Goal: Check status: Check status

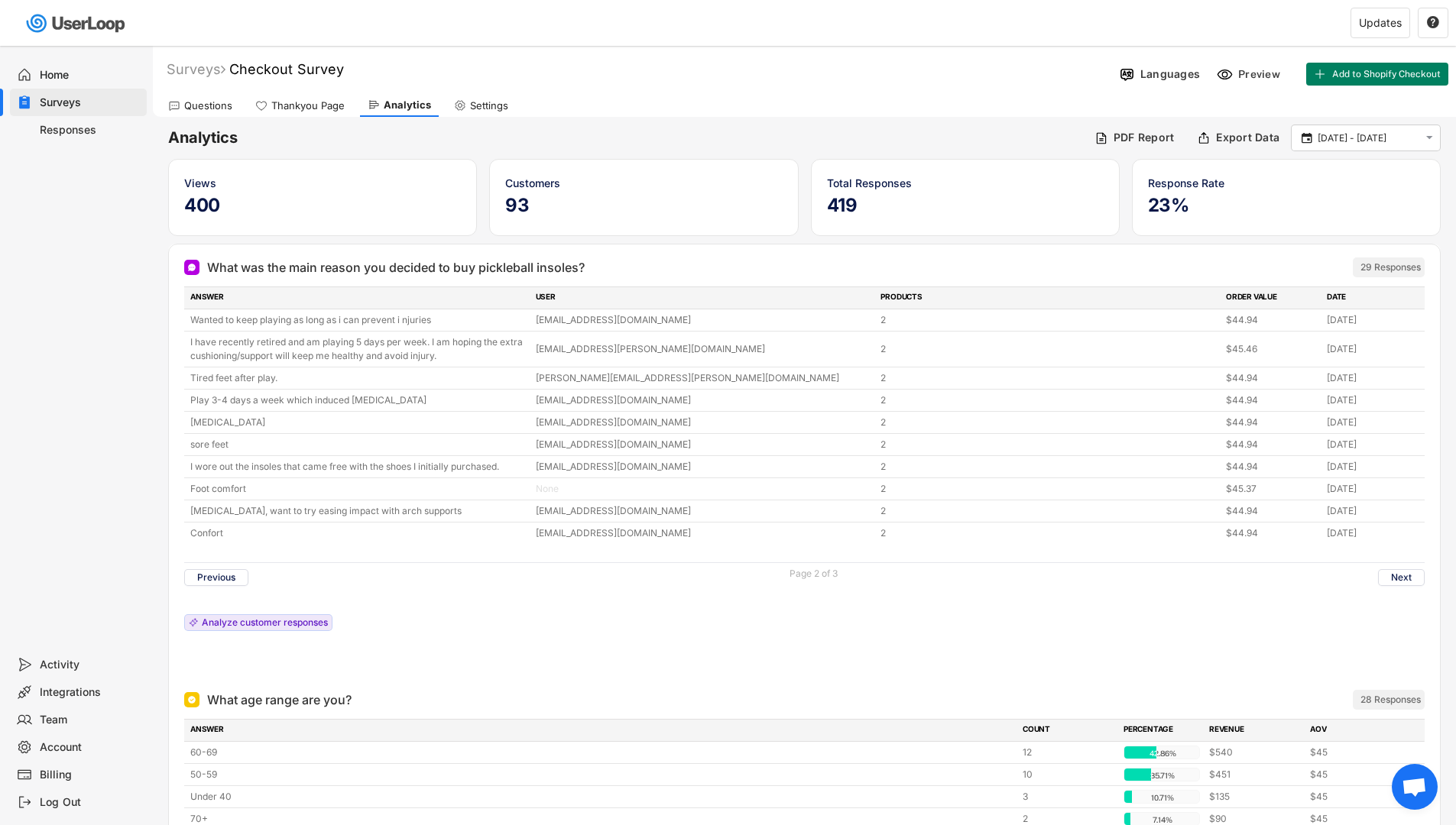
click at [405, 105] on div "Analytics" at bounding box center [407, 105] width 47 height 13
click at [406, 108] on div "Analytics" at bounding box center [407, 105] width 47 height 13
click at [89, 99] on div "Surveys" at bounding box center [90, 102] width 101 height 14
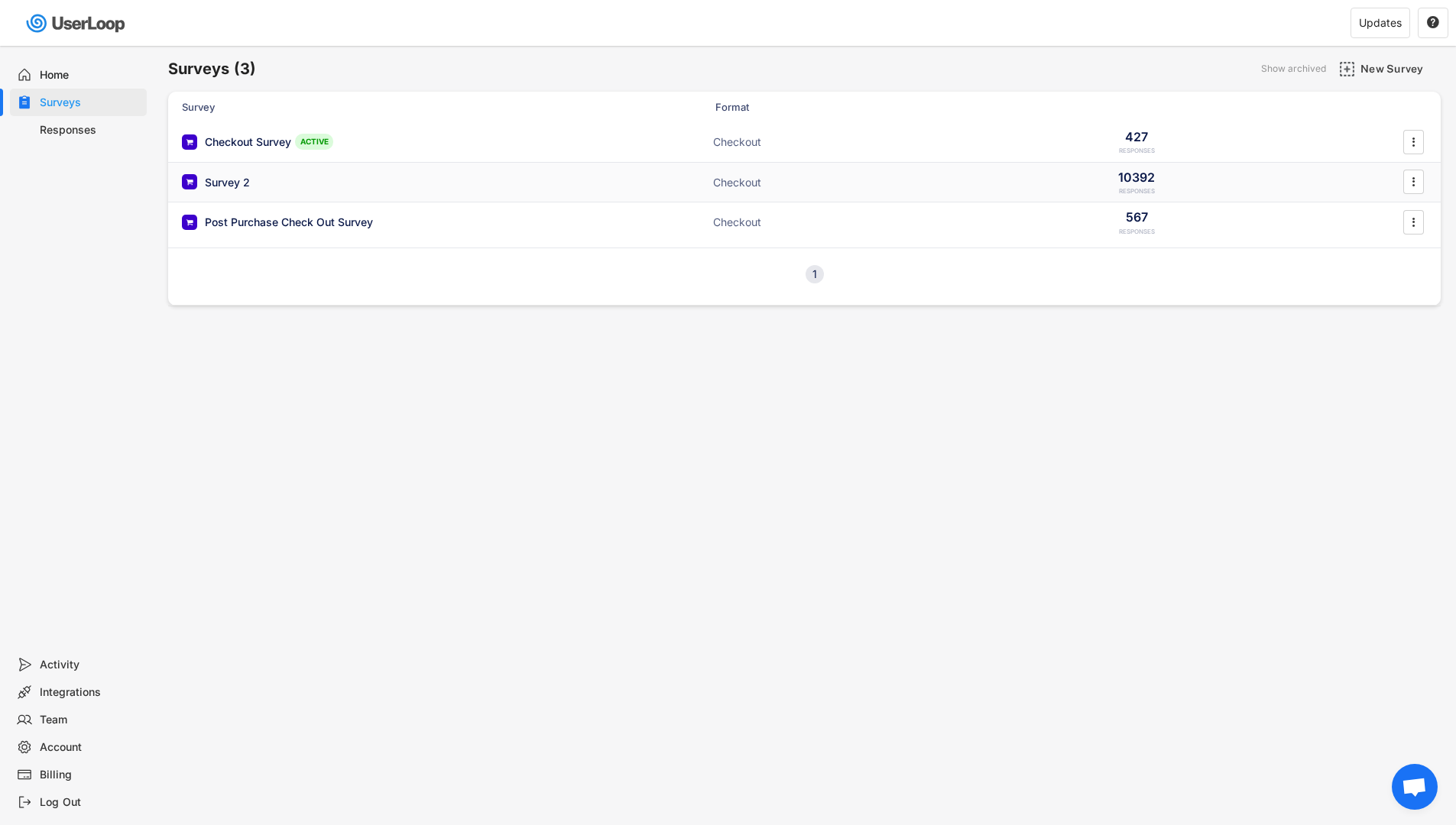
click at [293, 188] on div "Survey 2 ACTIVE" at bounding box center [334, 183] width 306 height 16
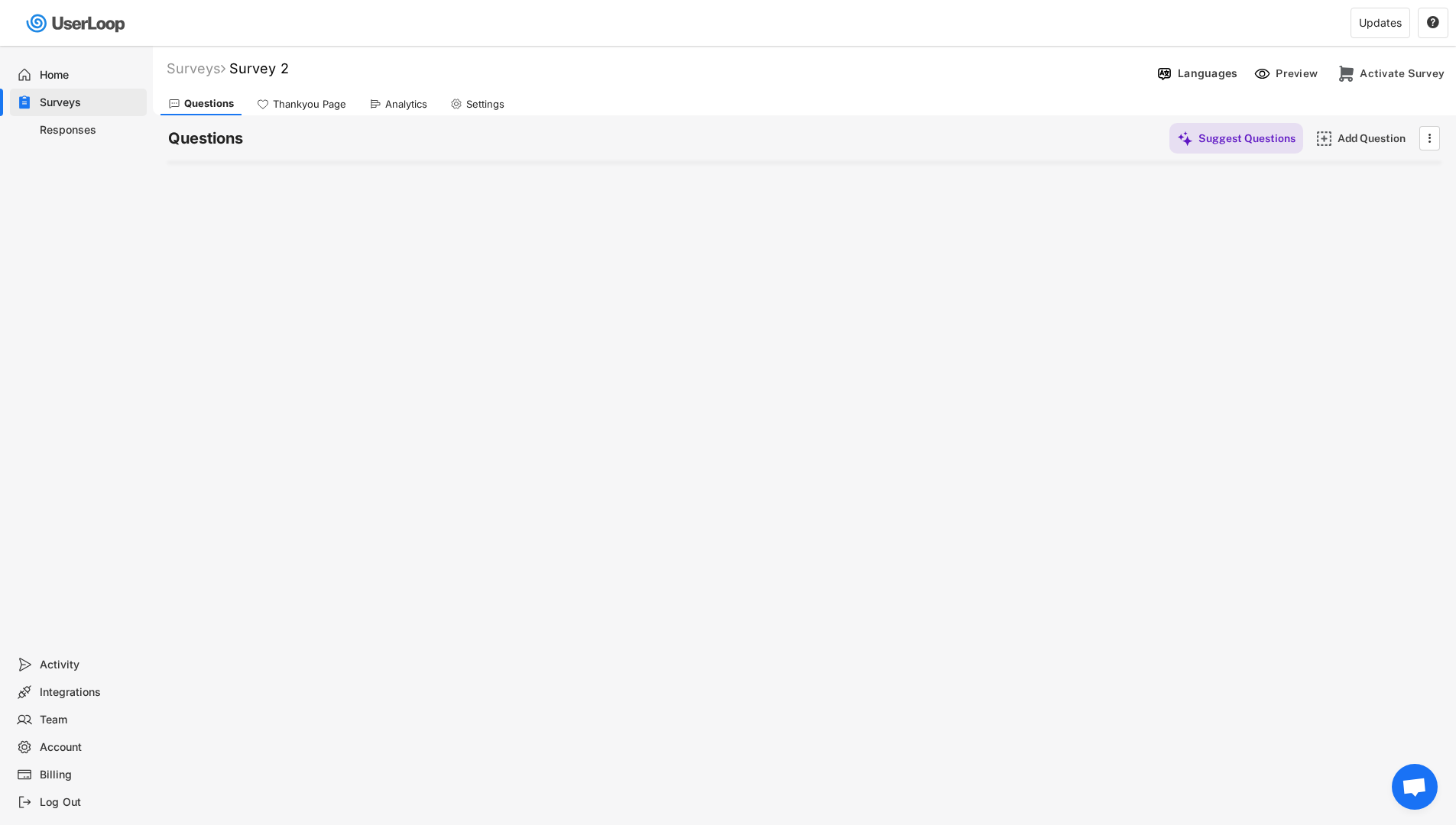
click at [401, 105] on div "Analytics" at bounding box center [405, 104] width 42 height 13
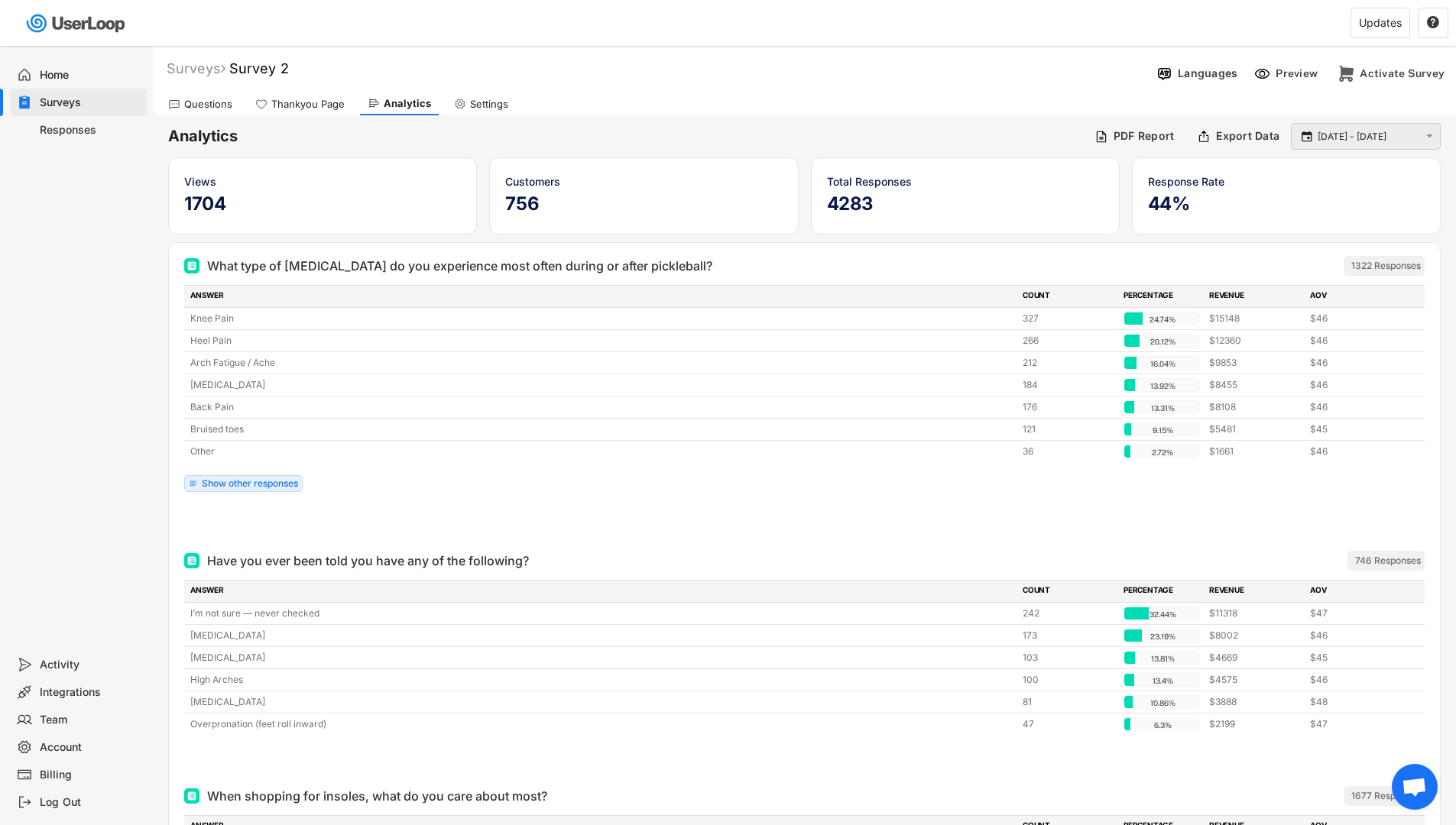
click at [1347, 135] on input "[DATE] - [DATE]" at bounding box center [1368, 136] width 101 height 15
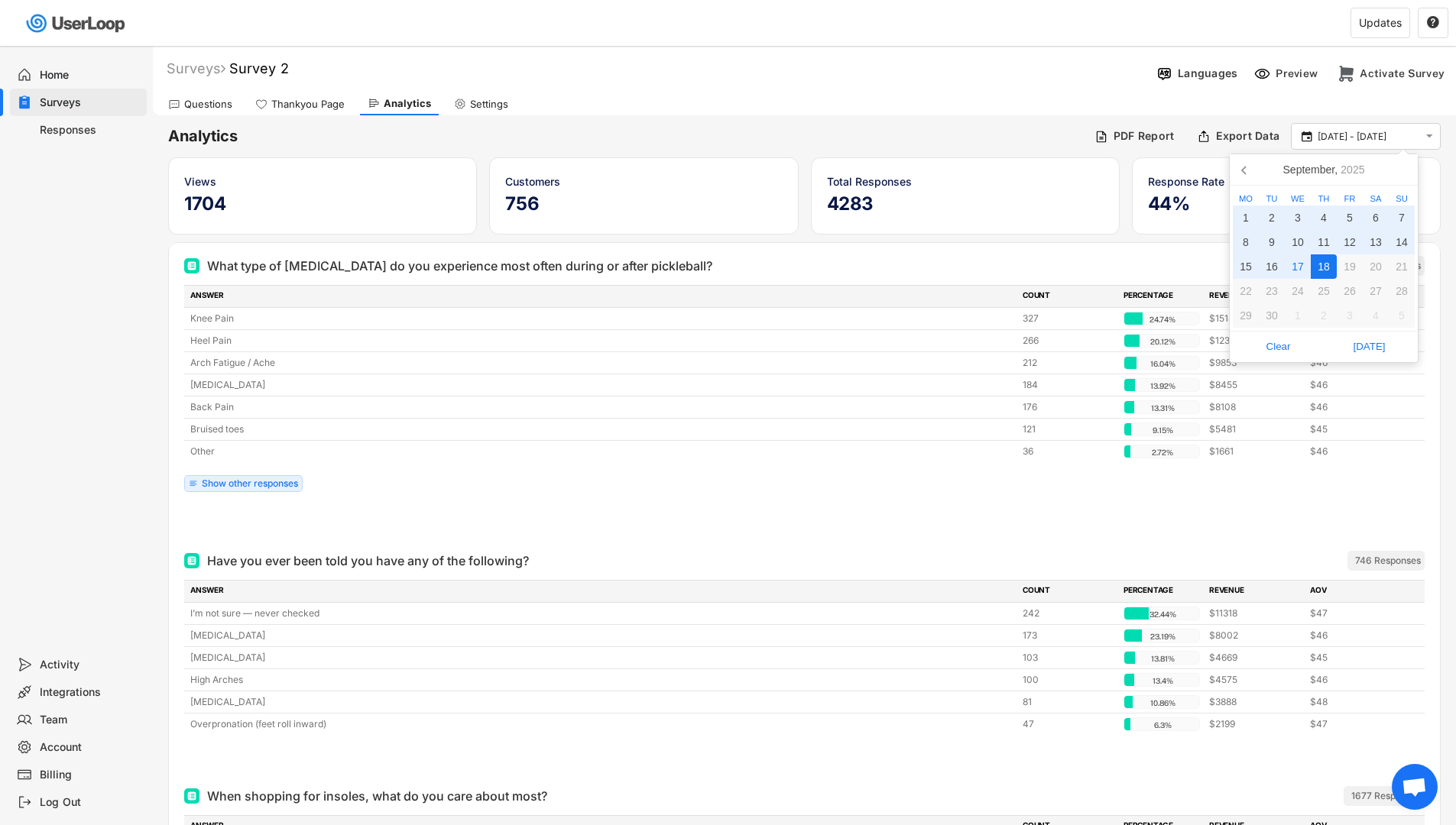
click at [1316, 261] on div "18" at bounding box center [1323, 266] width 26 height 24
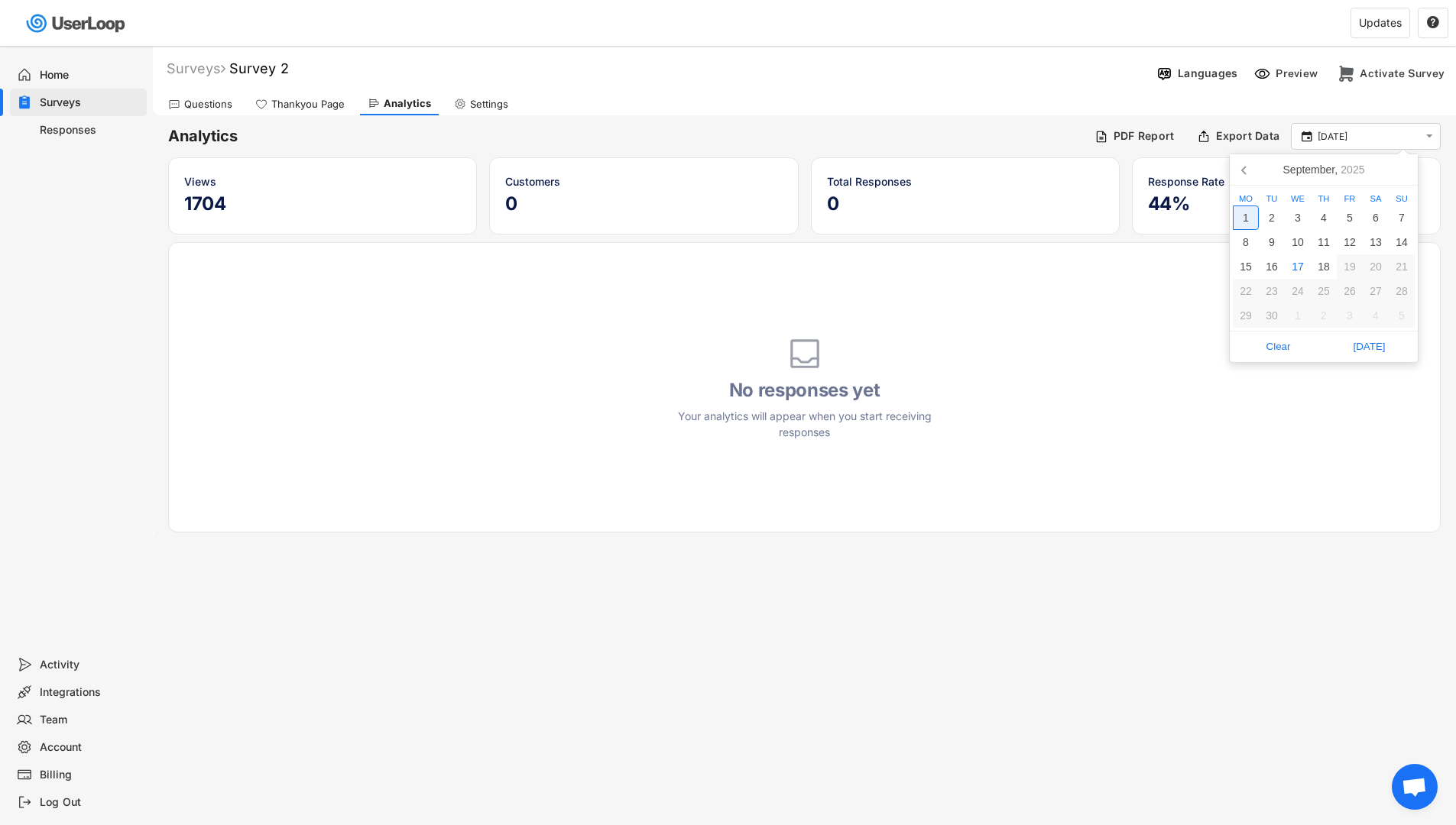
click at [1237, 215] on div "1" at bounding box center [1246, 217] width 26 height 24
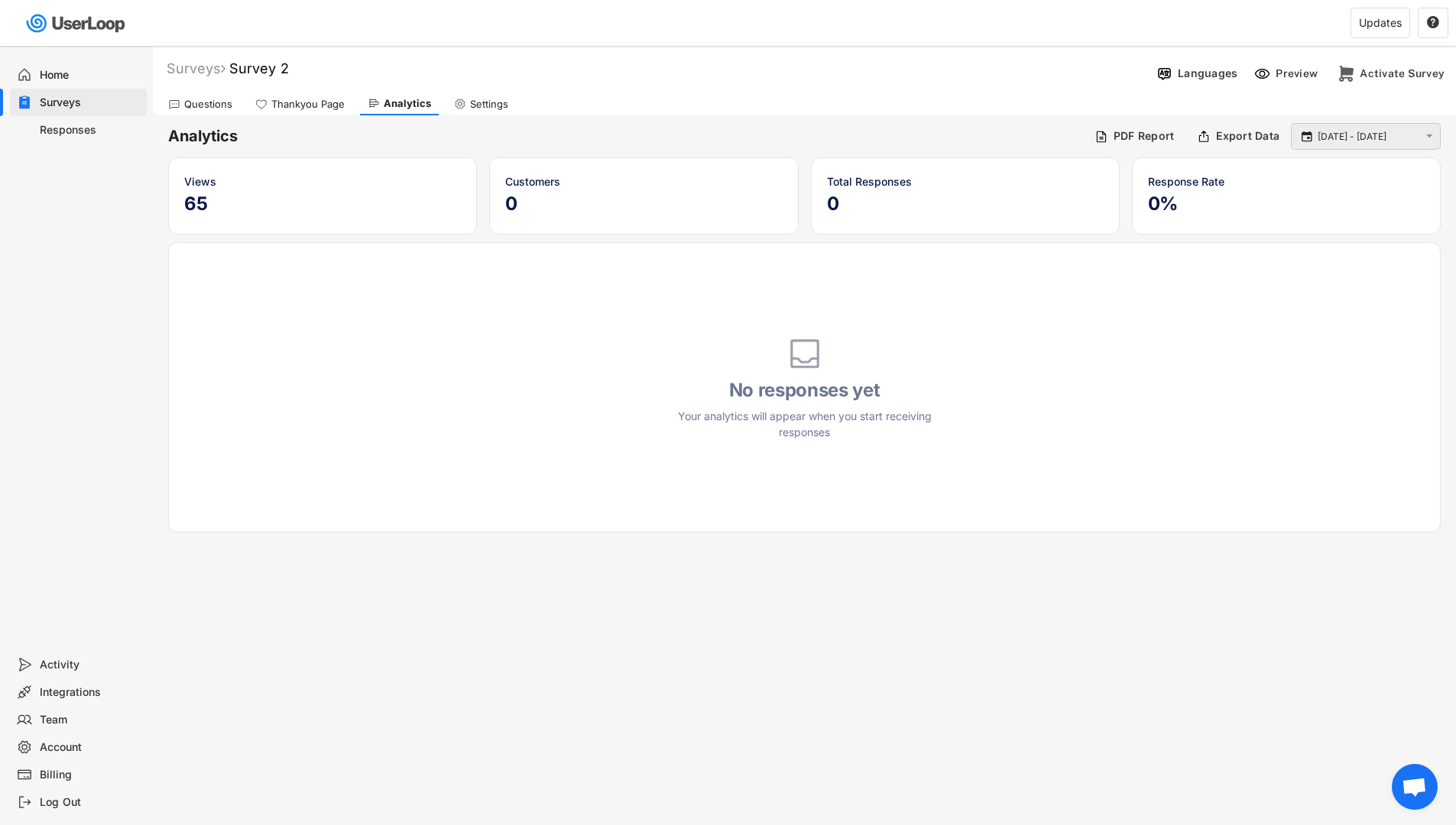
click at [1337, 141] on input "[DATE] - [DATE]" at bounding box center [1368, 136] width 101 height 15
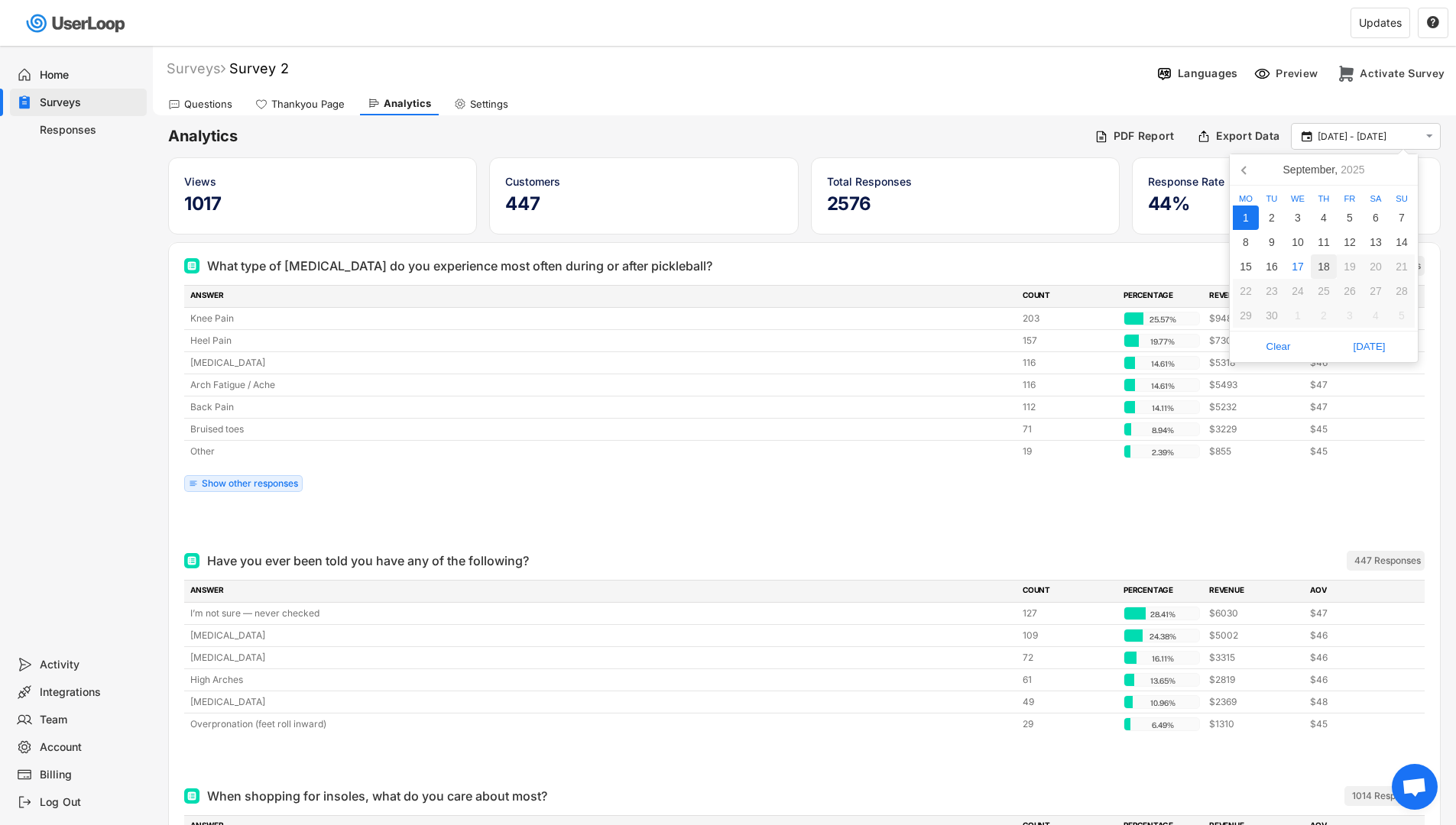
click at [1320, 266] on div "18" at bounding box center [1323, 266] width 26 height 24
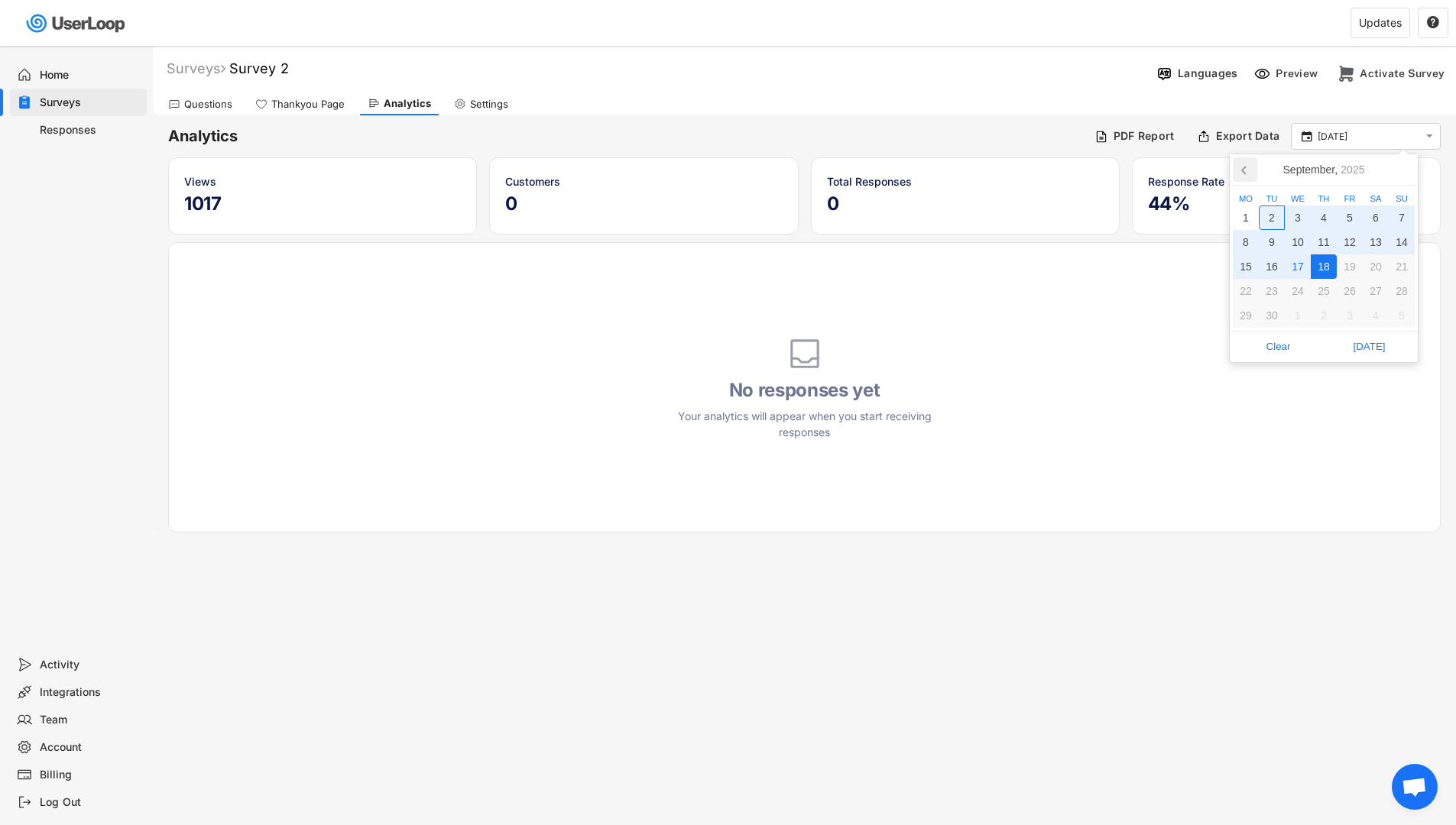
click at [1245, 167] on icon at bounding box center [1244, 170] width 4 height 8
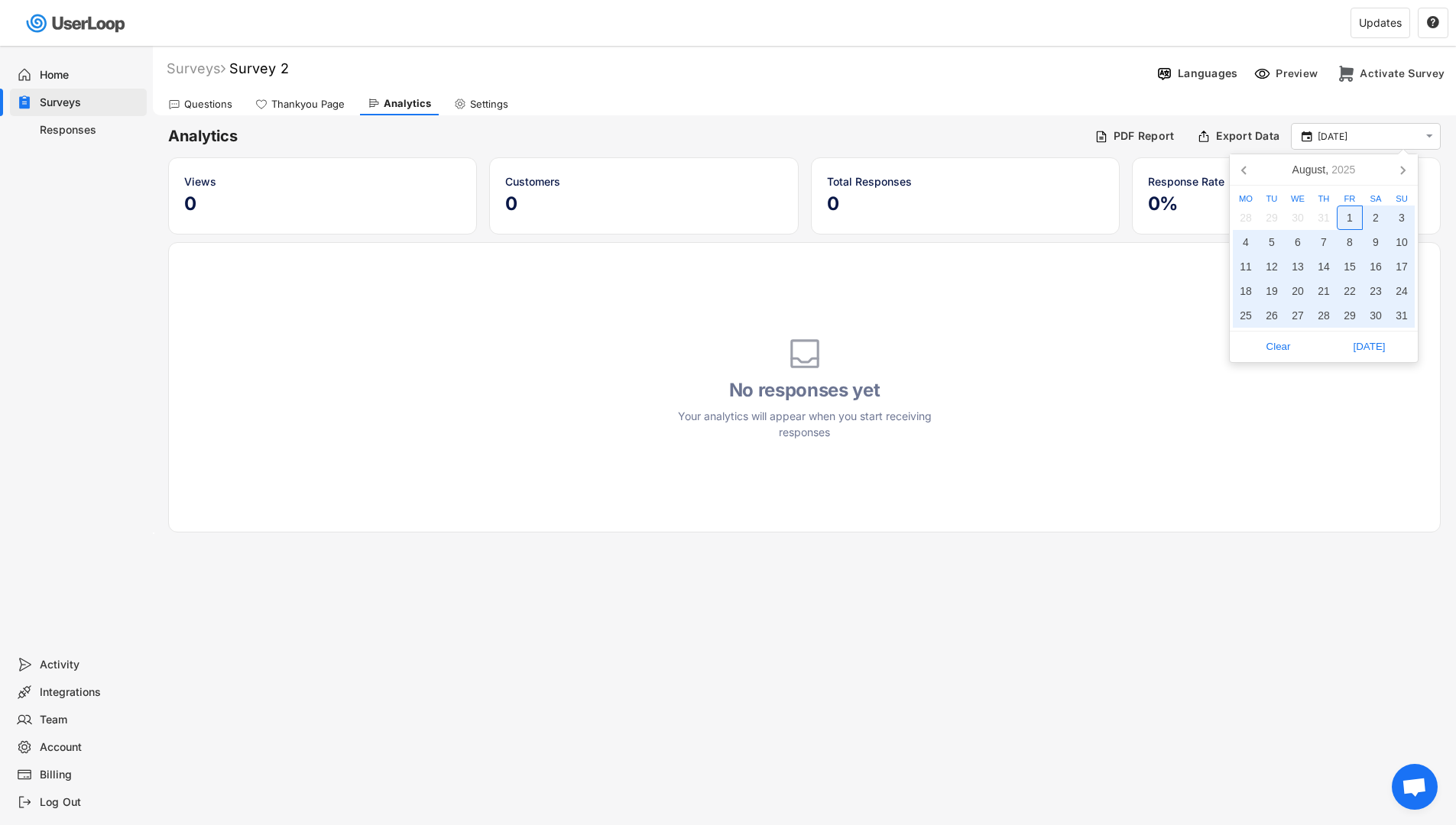
click at [1348, 215] on div "1" at bounding box center [1349, 217] width 26 height 24
type input "[DATE] - [DATE]"
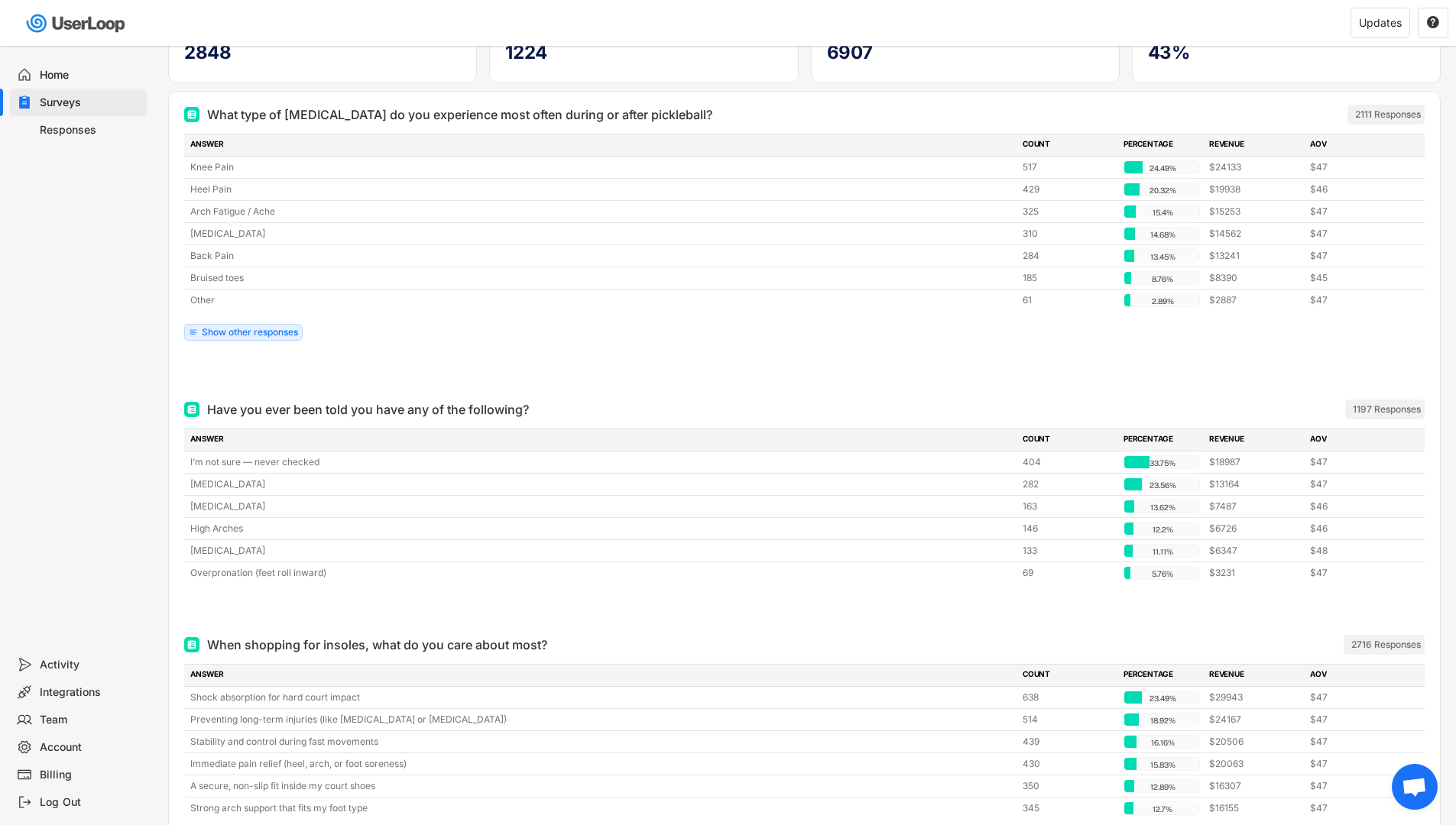
scroll to position [233, 0]
